Goal: Task Accomplishment & Management: Manage account settings

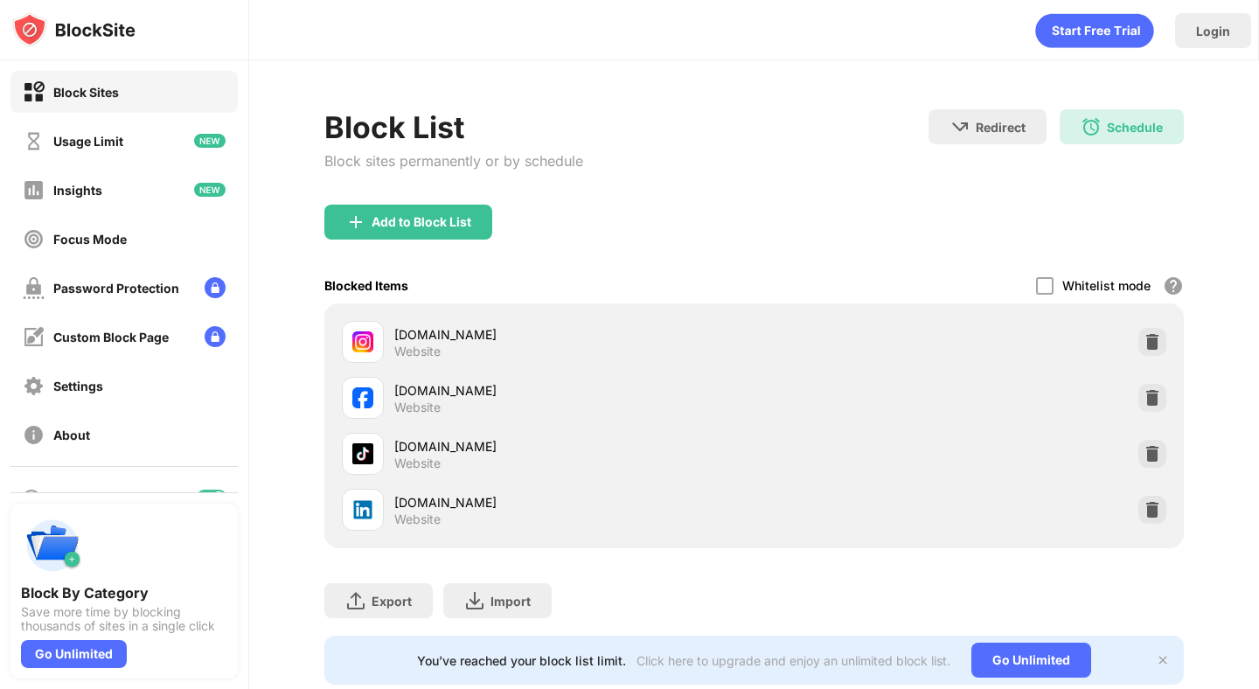
scroll to position [44, 0]
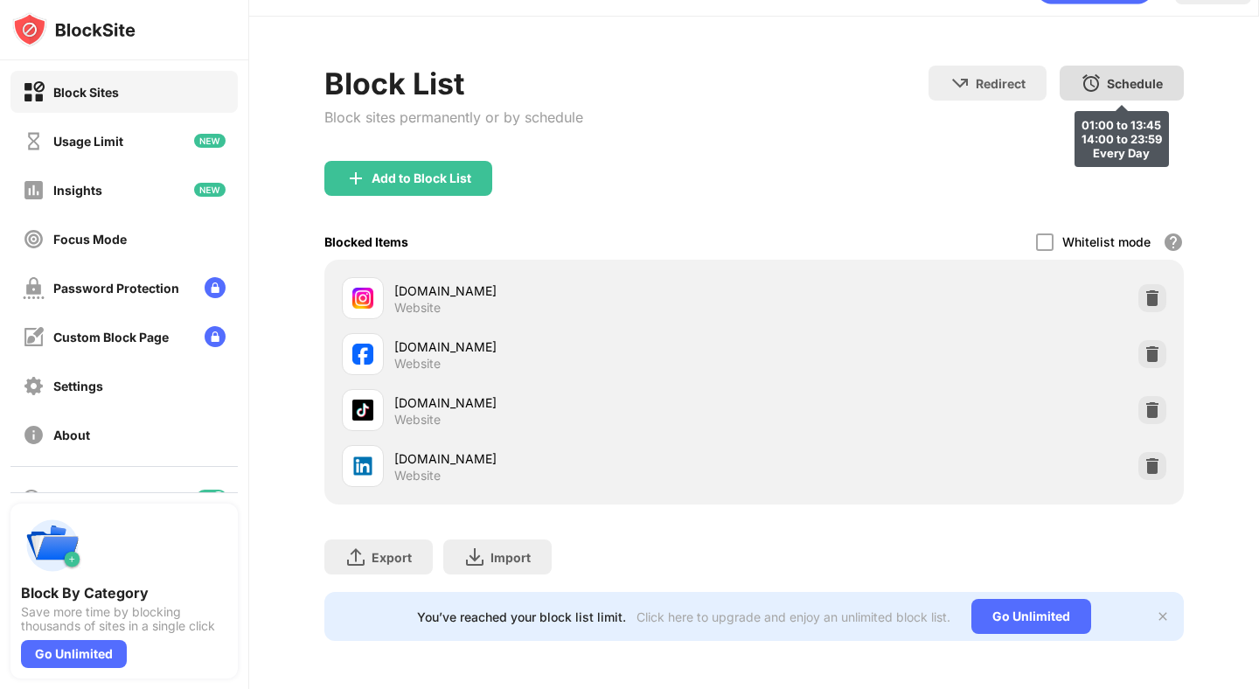
click at [1059, 96] on div "Schedule 01:00 to 13:45 14:00 to 23:59 Every Day" at bounding box center [1121, 83] width 124 height 35
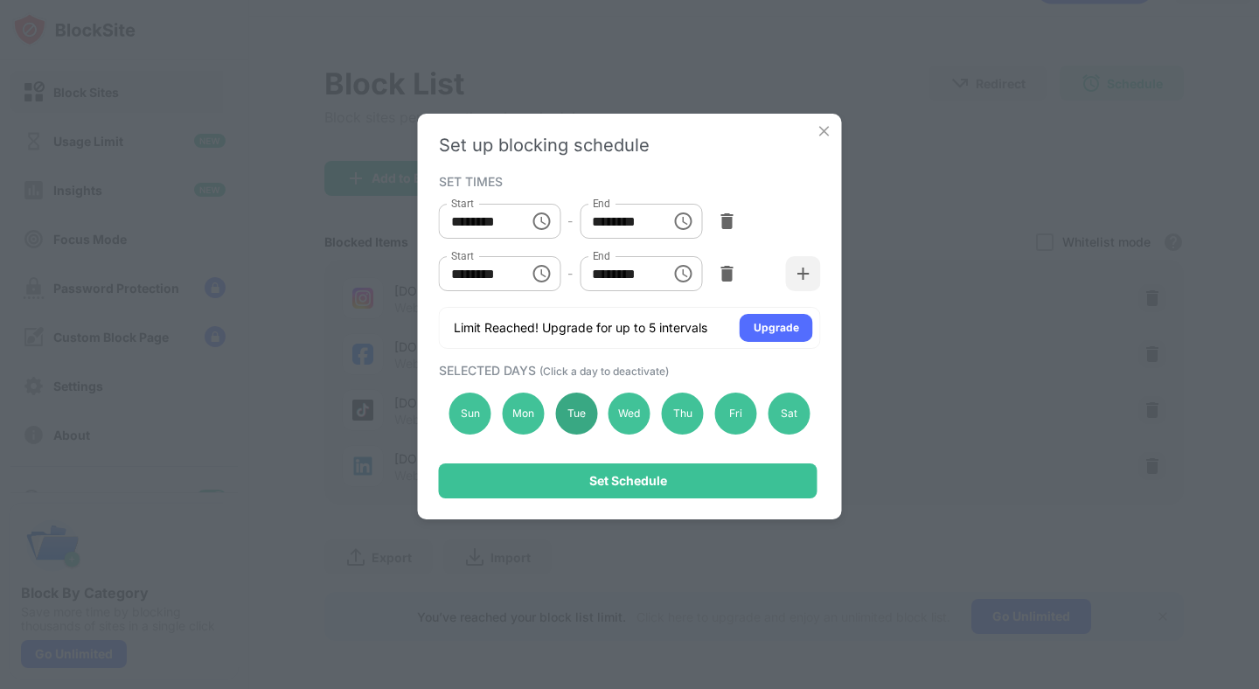
click at [573, 424] on div "Tue" at bounding box center [576, 413] width 42 height 42
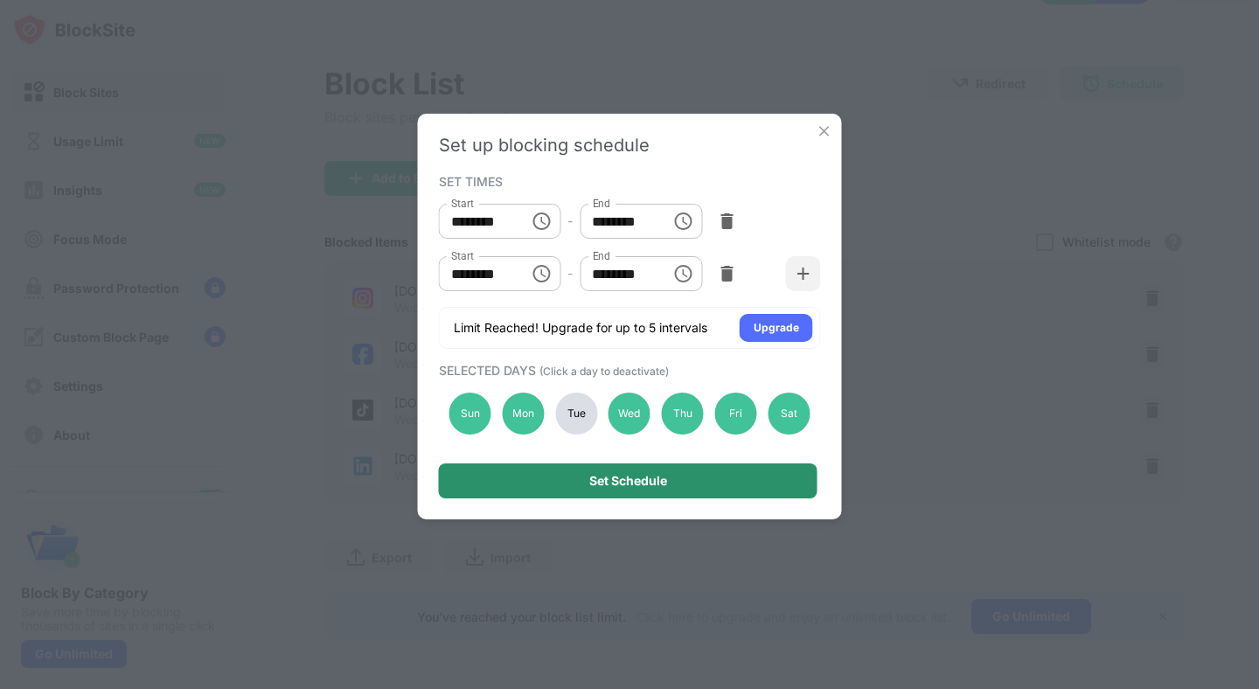
click at [594, 469] on div "Set Schedule" at bounding box center [628, 480] width 378 height 35
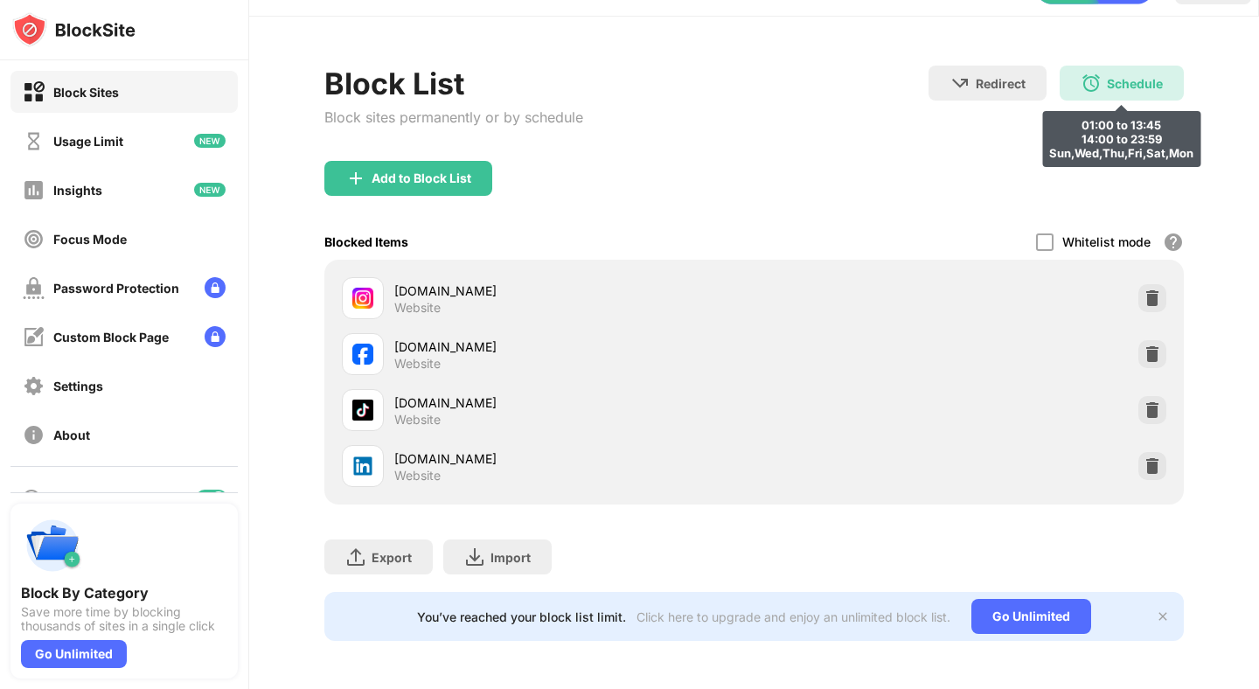
click at [1102, 92] on div "Schedule 01:00 to 13:45 14:00 to 23:59 Sun,Wed,Thu,Fri,Sat,Mon" at bounding box center [1121, 83] width 124 height 35
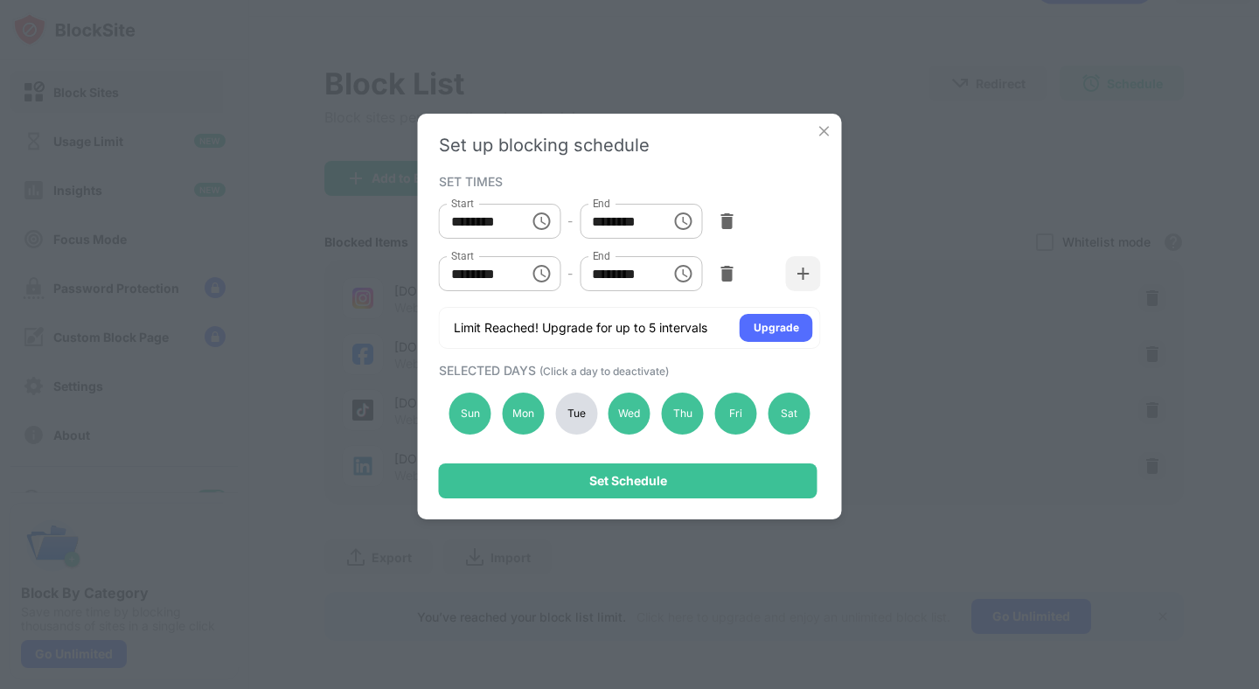
click at [581, 409] on div "Tue" at bounding box center [576, 413] width 42 height 42
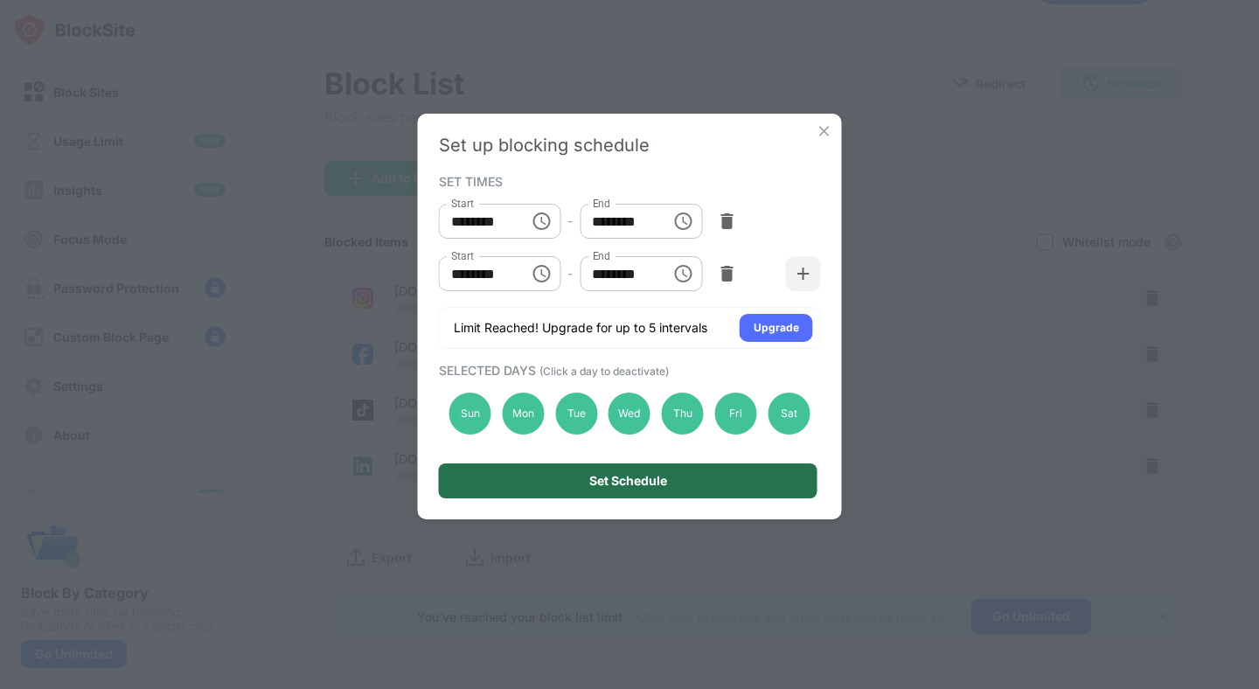
click at [632, 486] on div "Set Schedule" at bounding box center [628, 481] width 78 height 14
